Goal: Information Seeking & Learning: Learn about a topic

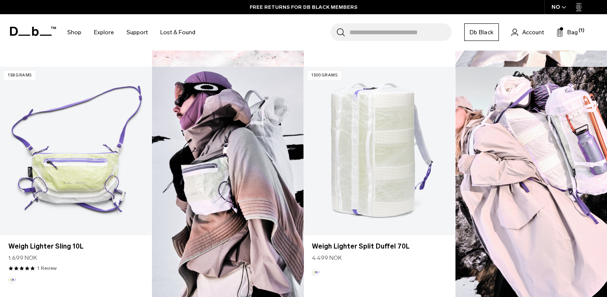
scroll to position [450, 0]
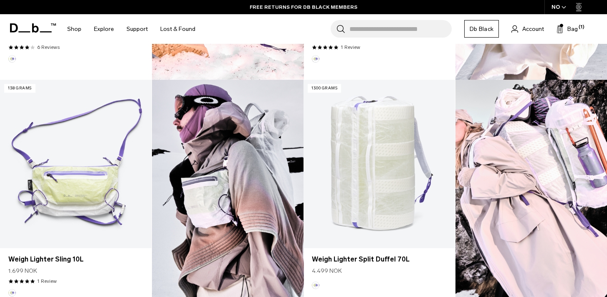
click at [531, 148] on img at bounding box center [532, 197] width 152 height 234
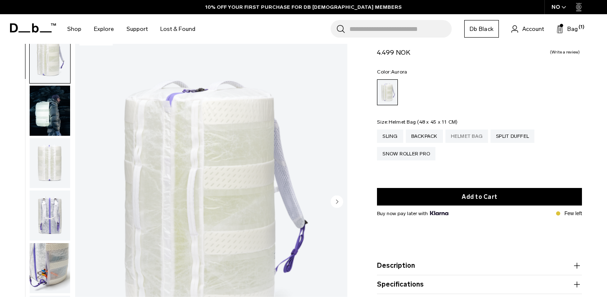
click at [464, 141] on div "Helmet Bag" at bounding box center [467, 136] width 43 height 13
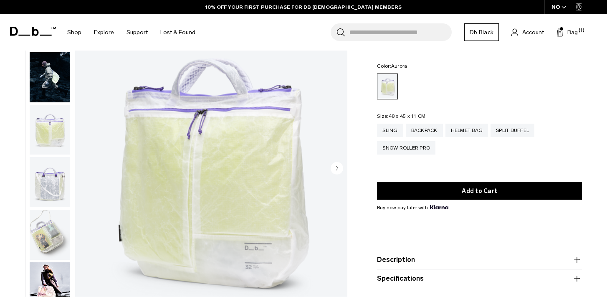
scroll to position [58, 0]
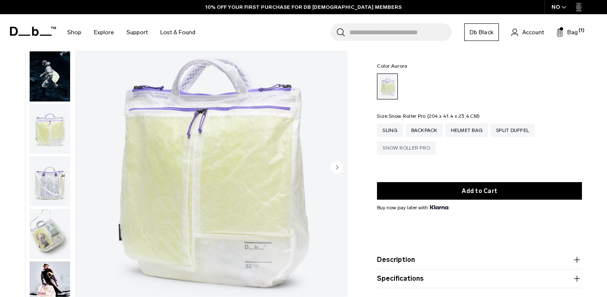
click at [392, 147] on div "Snow Roller Pro" at bounding box center [406, 147] width 58 height 13
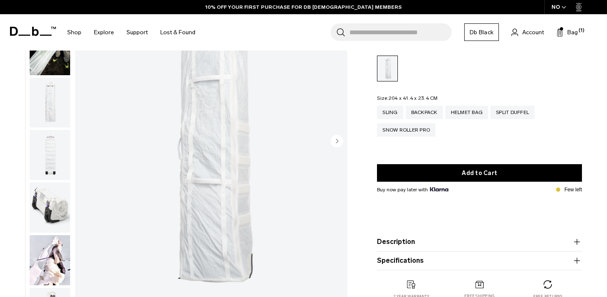
scroll to position [84, 0]
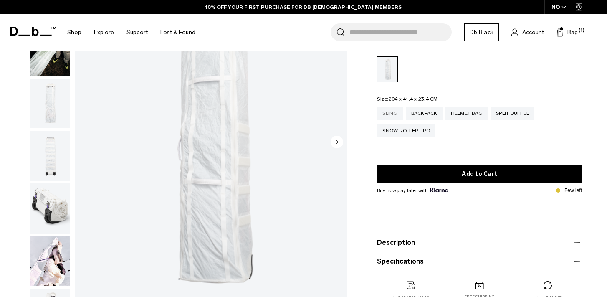
click at [391, 107] on div "Sling" at bounding box center [390, 113] width 26 height 13
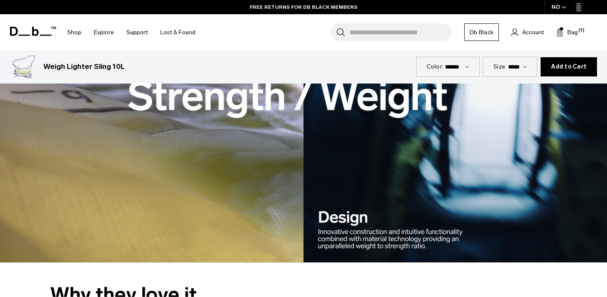
scroll to position [1195, 0]
